Goal: Task Accomplishment & Management: Use online tool/utility

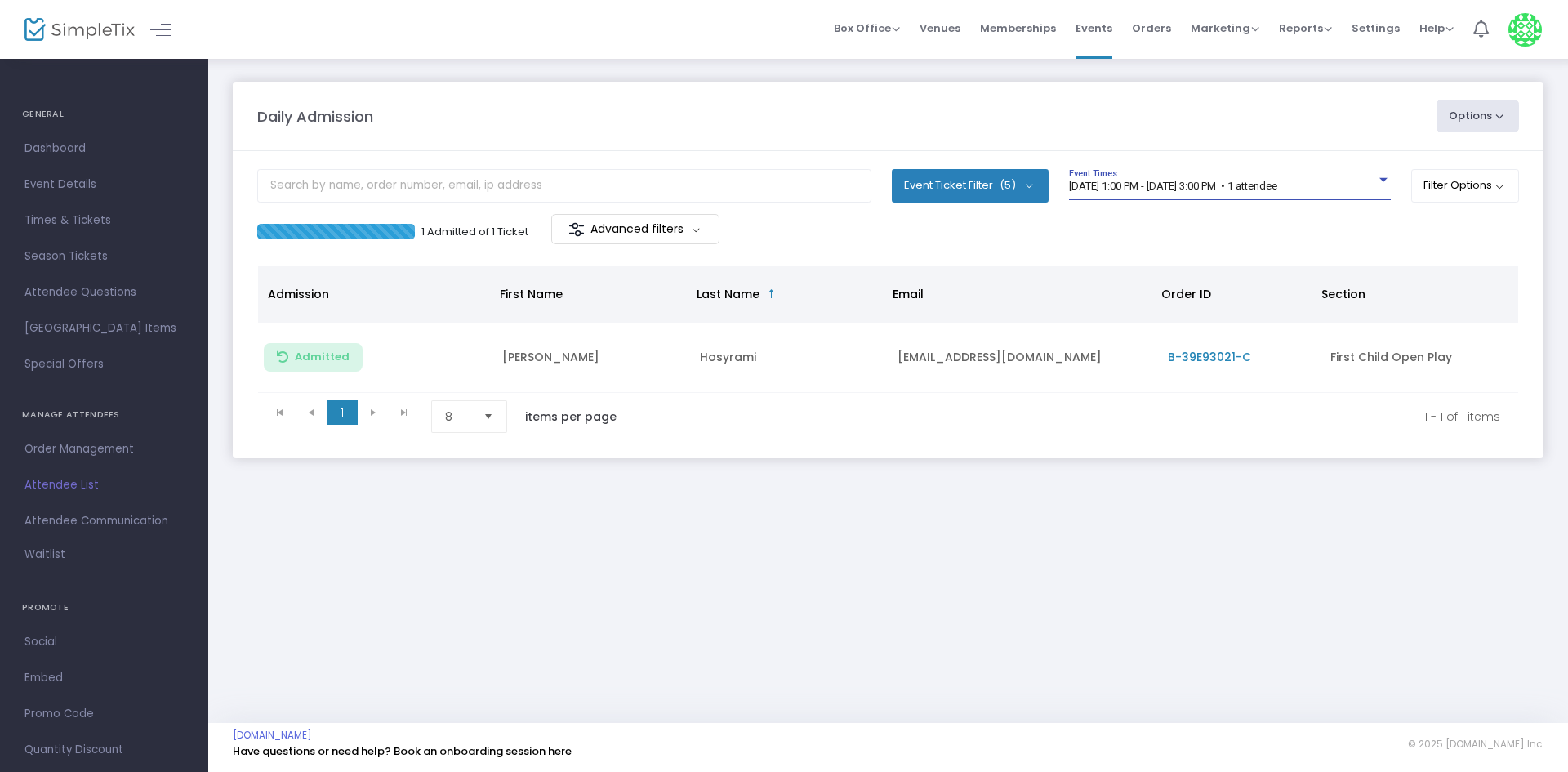
click at [1278, 185] on span "[DATE] 1:00 PM - [DATE] 3:00 PM • 1 attendee" at bounding box center [1173, 185] width 209 height 13
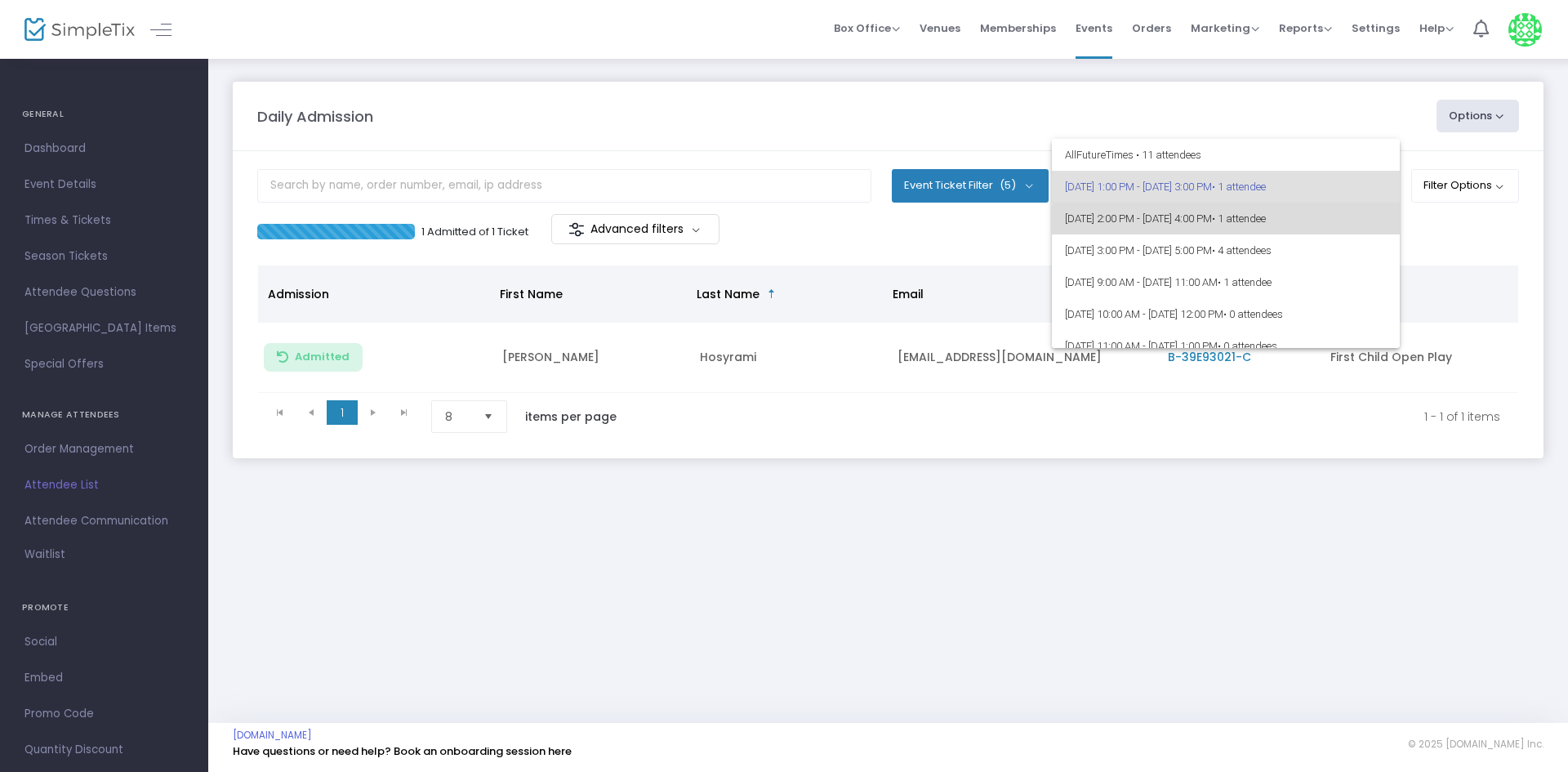
click at [1285, 227] on span "8/18/2025 @ 2:00 PM - 8/18/2025 @ 4:00 PM • 1 attendee" at bounding box center [1226, 219] width 322 height 32
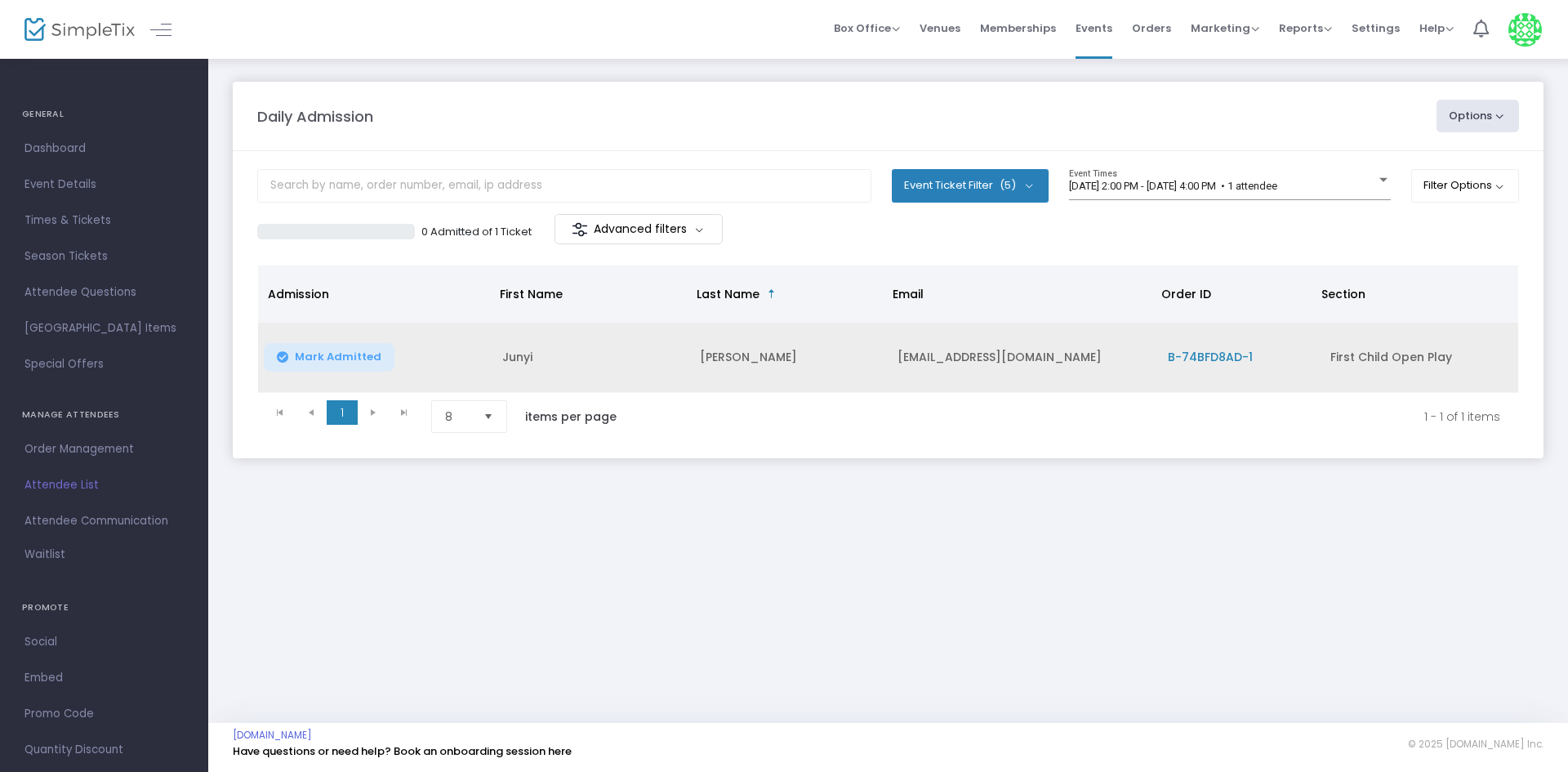
click at [280, 357] on icon "Data table" at bounding box center [283, 357] width 12 height 0
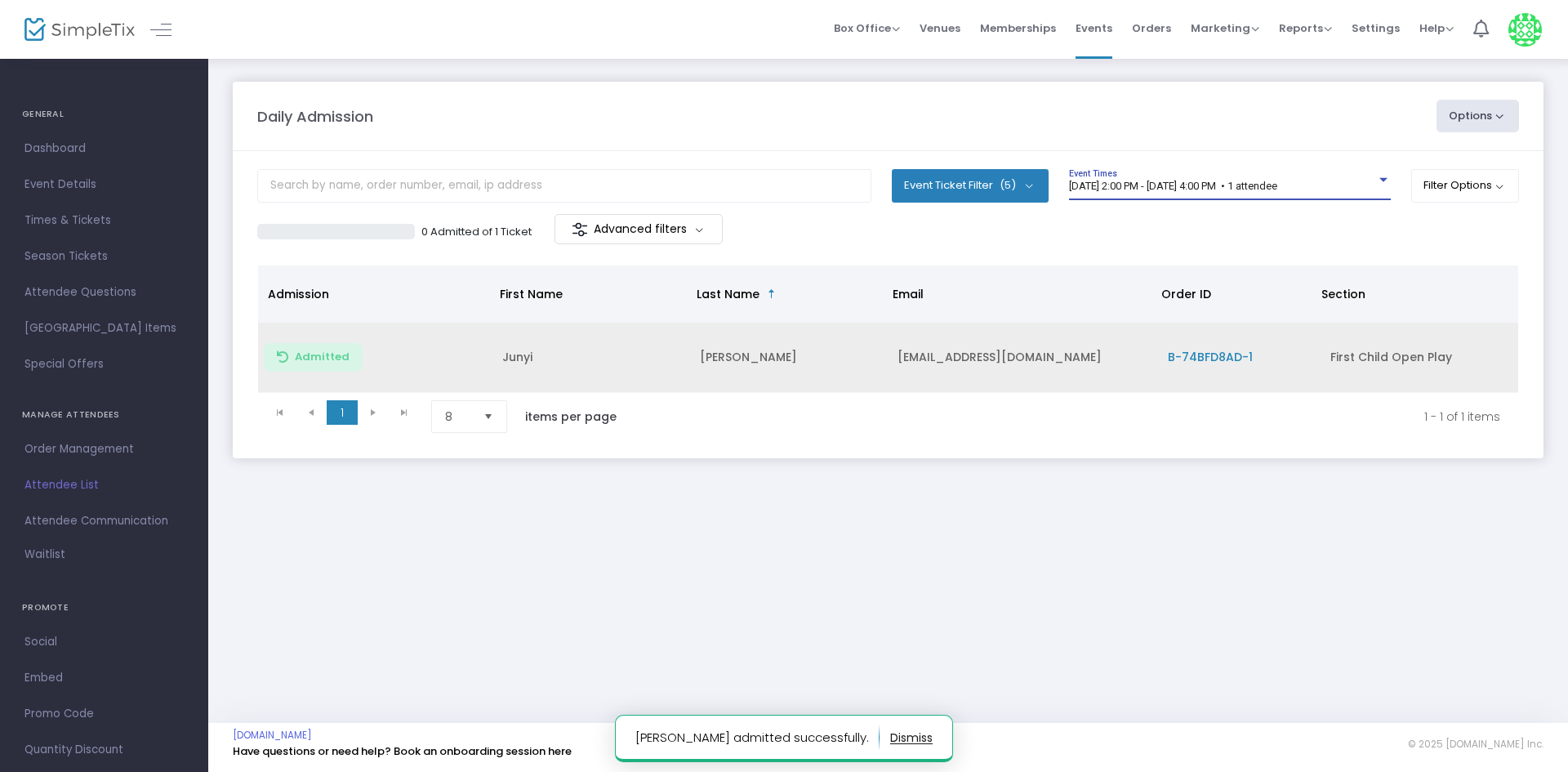
click at [1201, 185] on span "8/18/2025 @ 2:00 PM - 8/18/2025 @ 4:00 PM • 1 attendee" at bounding box center [1173, 185] width 209 height 13
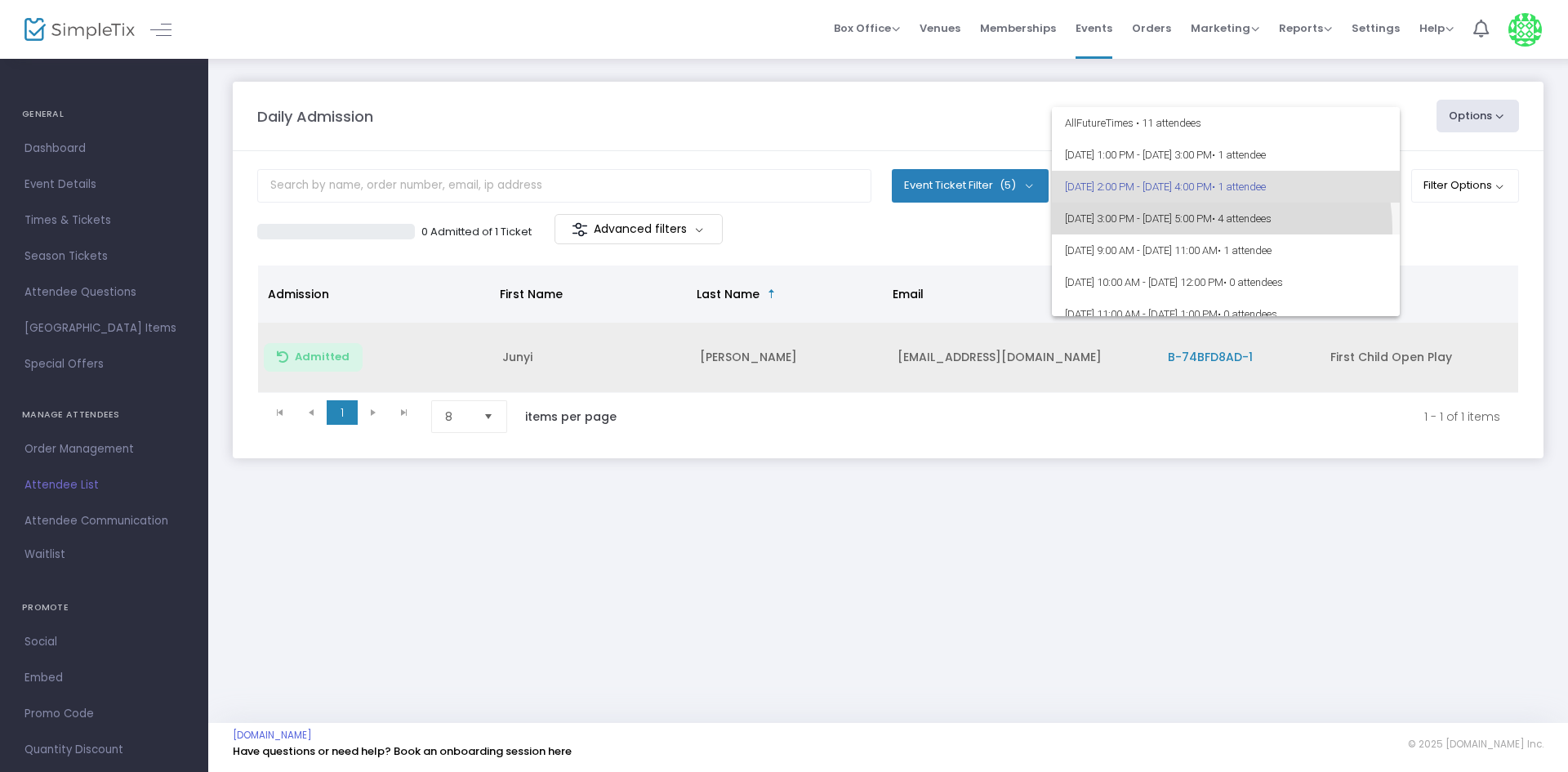
click at [1215, 229] on span "[DATE] 3:00 PM - [DATE] 5:00 PM • 4 attendees" at bounding box center [1226, 219] width 322 height 32
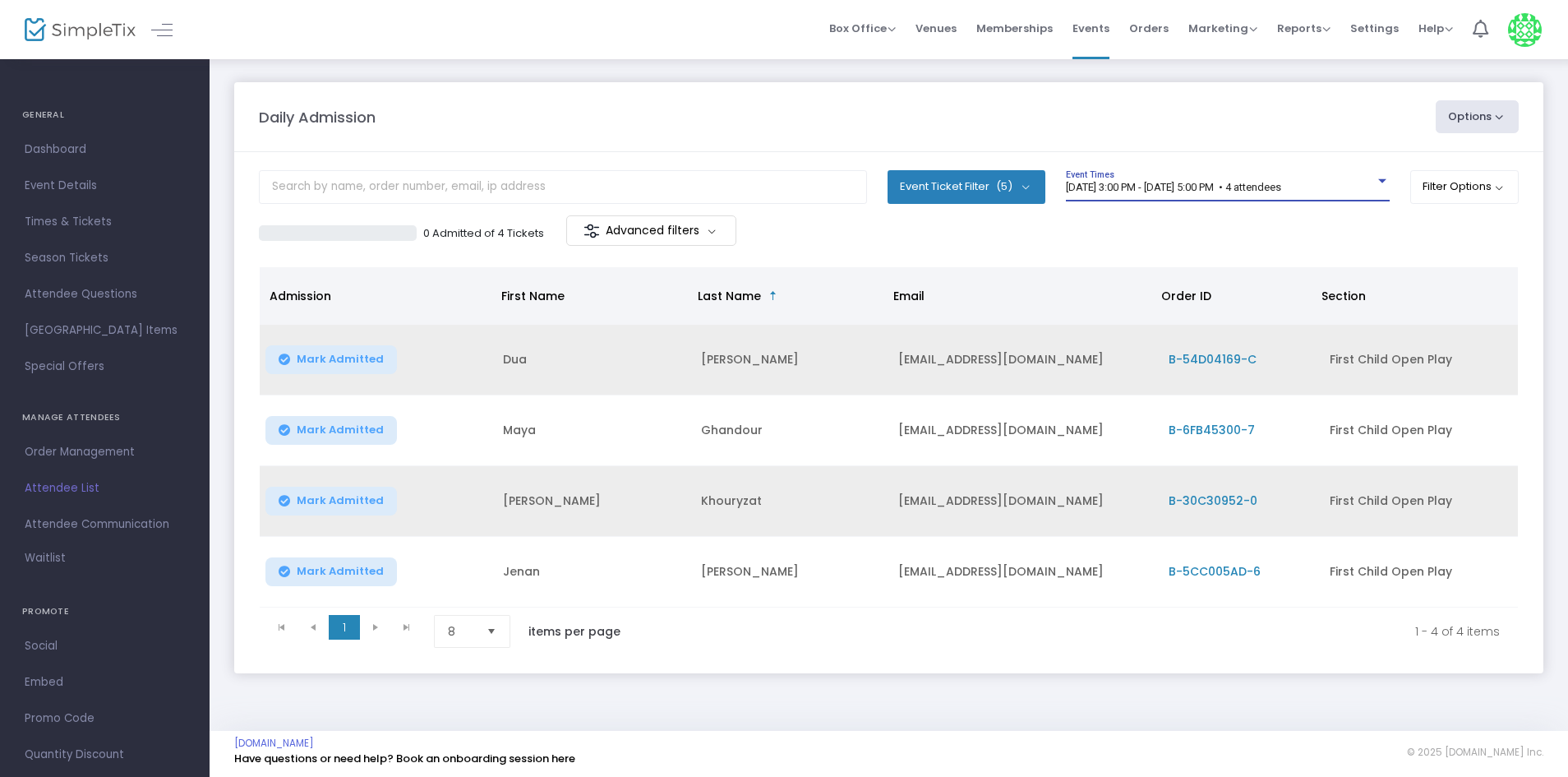
click at [339, 498] on span "Mark Admitted" at bounding box center [340, 501] width 87 height 13
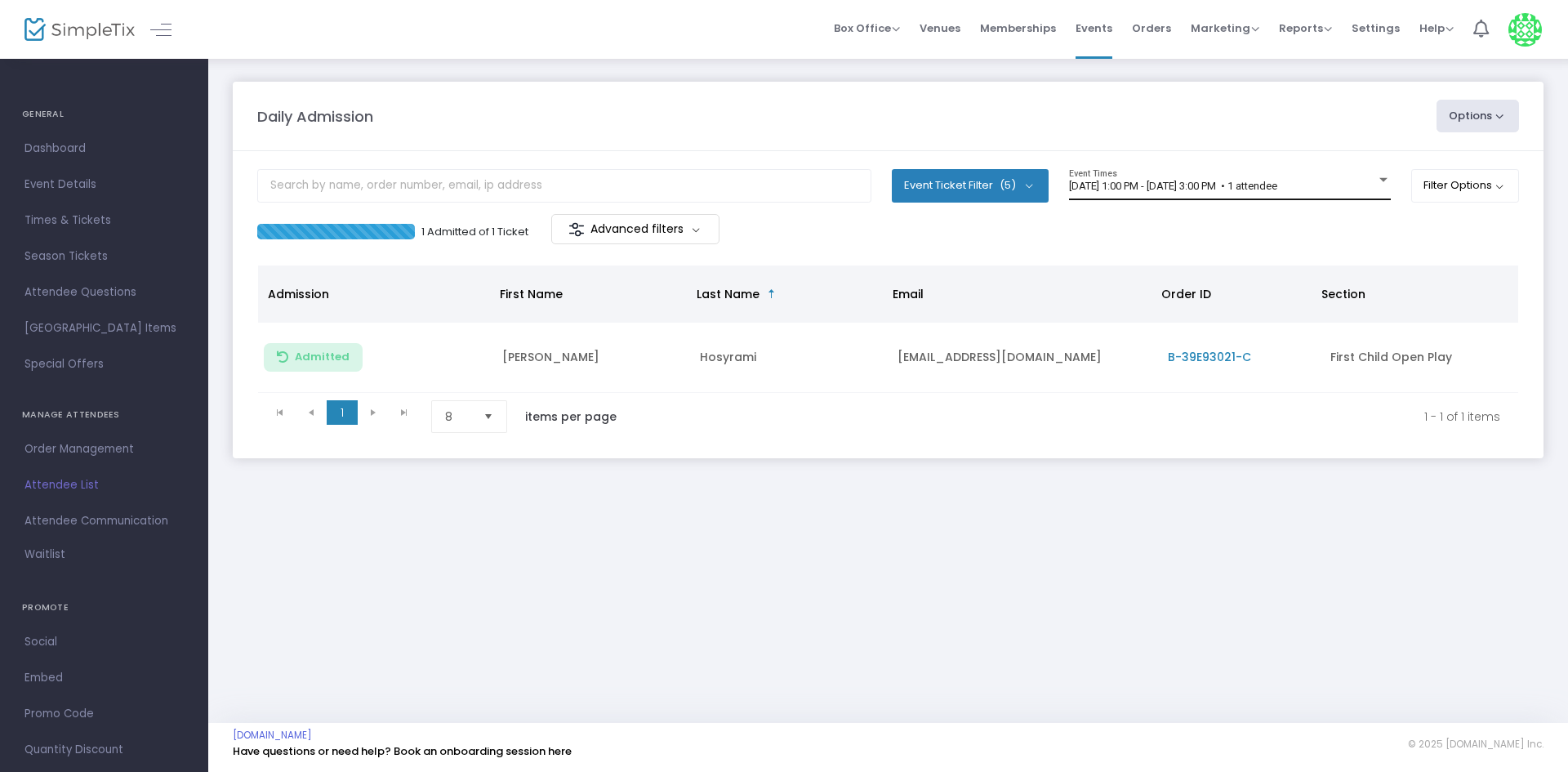
click at [1278, 185] on span "[DATE] 1:00 PM - [DATE] 3:00 PM • 1 attendee" at bounding box center [1173, 185] width 209 height 13
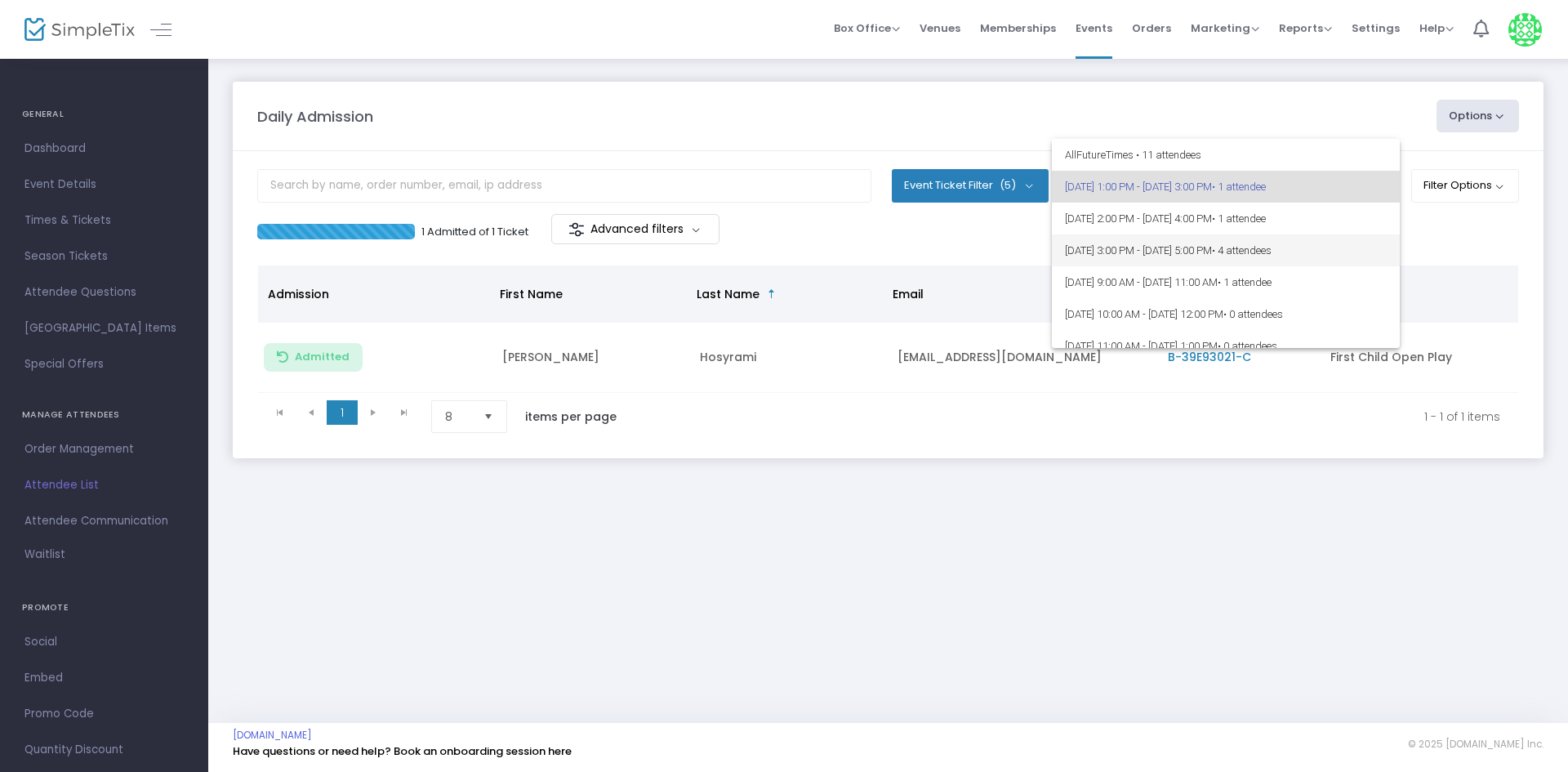
click at [1355, 259] on span "[DATE] 3:00 PM - [DATE] 5:00 PM • 4 attendees" at bounding box center [1226, 250] width 322 height 32
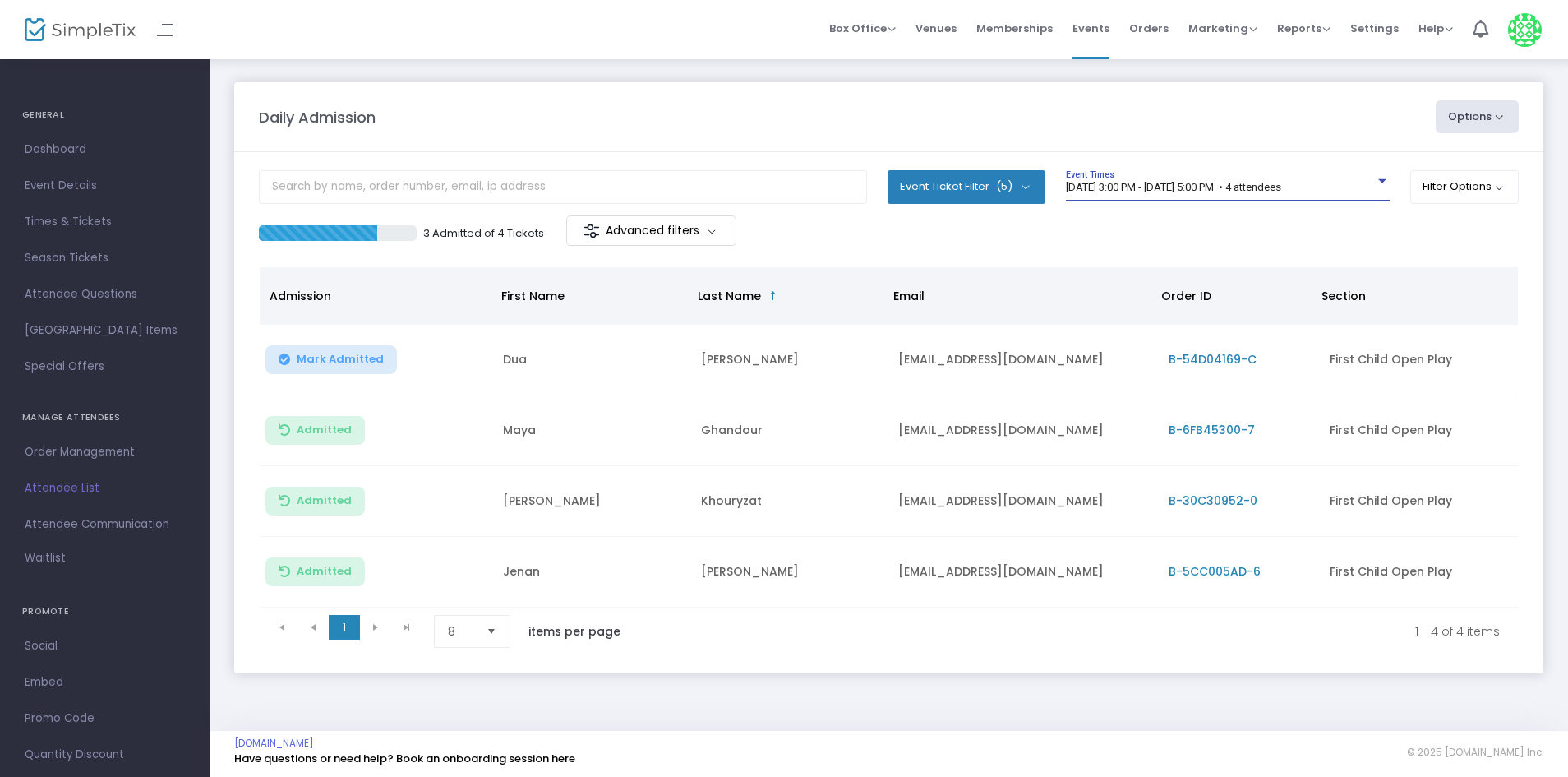
click at [1207, 220] on div "3 Admitted of 4 Tickets Advanced filters" at bounding box center [889, 232] width 1260 height 34
click at [1269, 181] on span "[DATE] 3:00 PM - [DATE] 5:00 PM • 4 attendees" at bounding box center [1173, 186] width 215 height 13
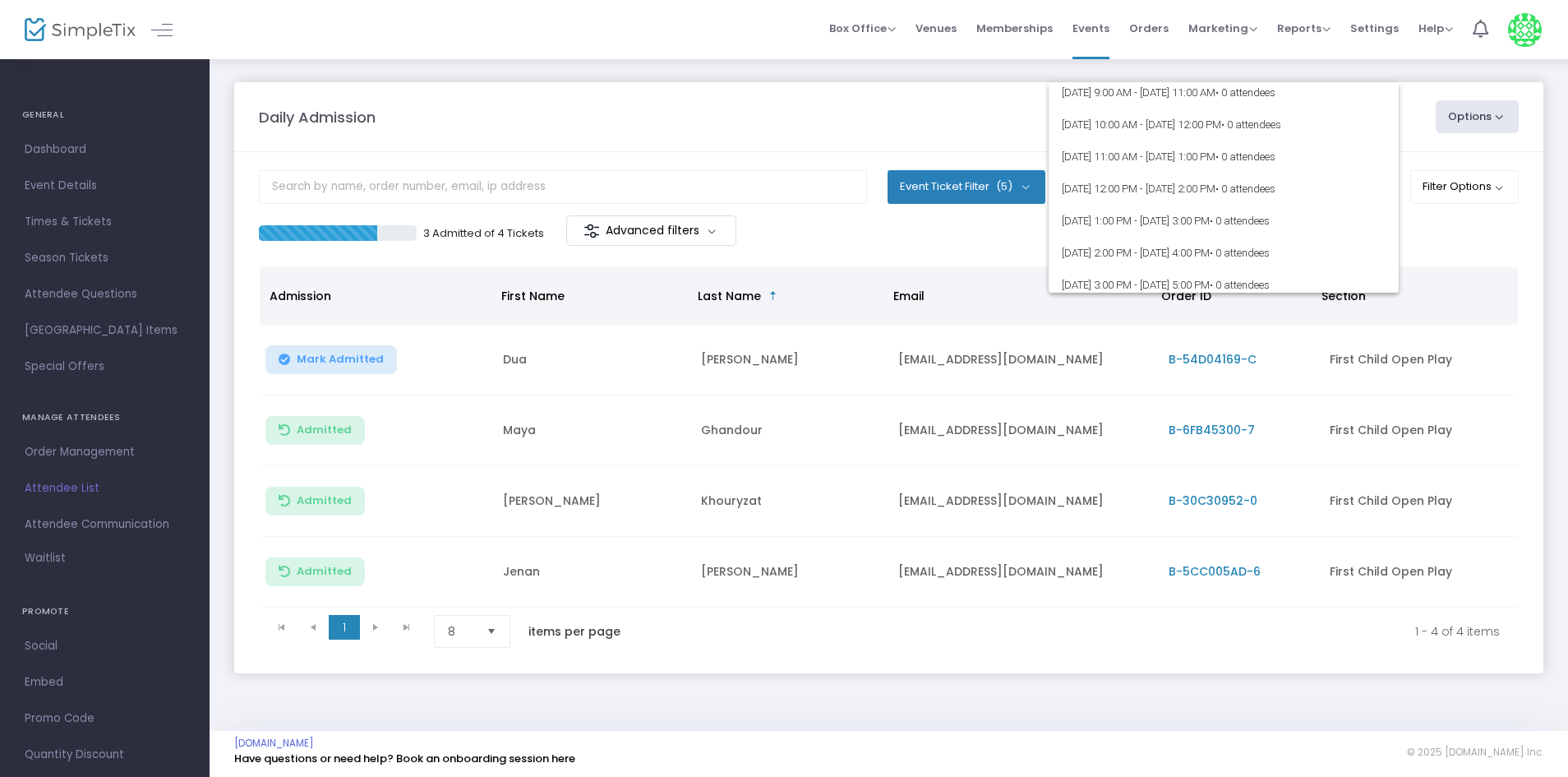
scroll to position [6234, 0]
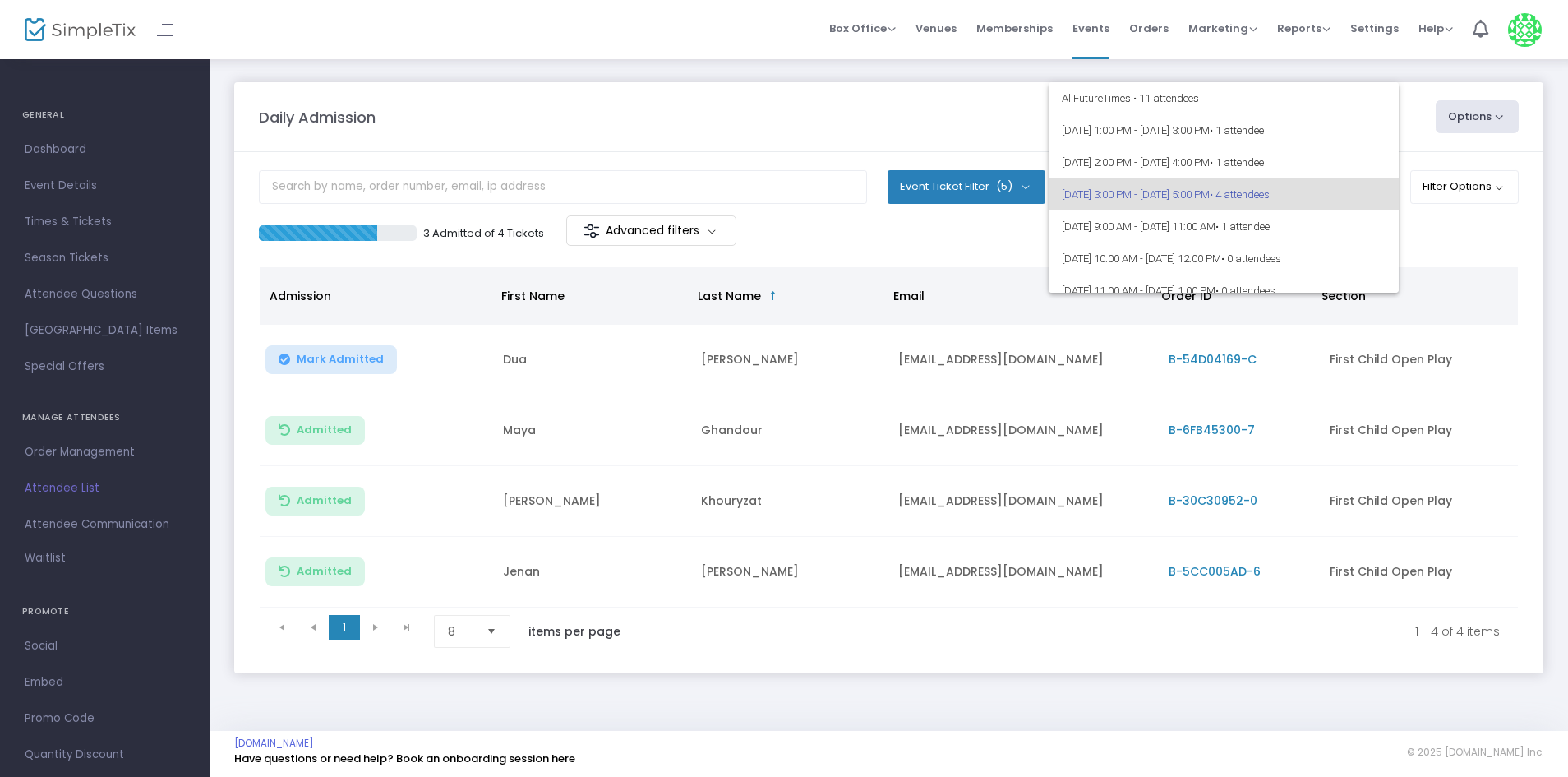
click at [840, 97] on div at bounding box center [784, 388] width 1568 height 777
